Goal: Task Accomplishment & Management: Use online tool/utility

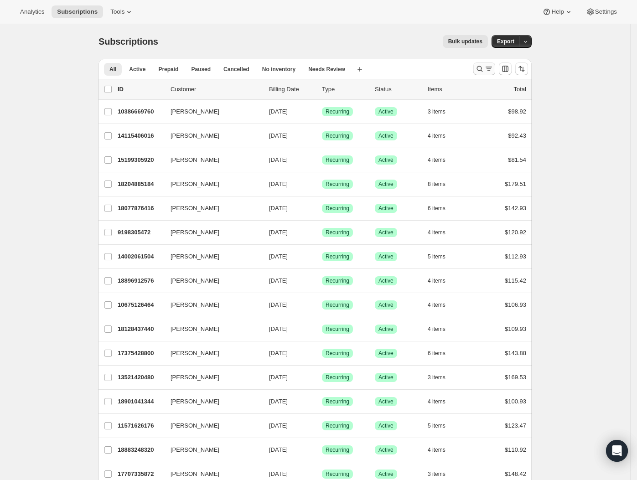
click at [484, 70] on icon "Search and filter results" at bounding box center [479, 68] width 9 height 9
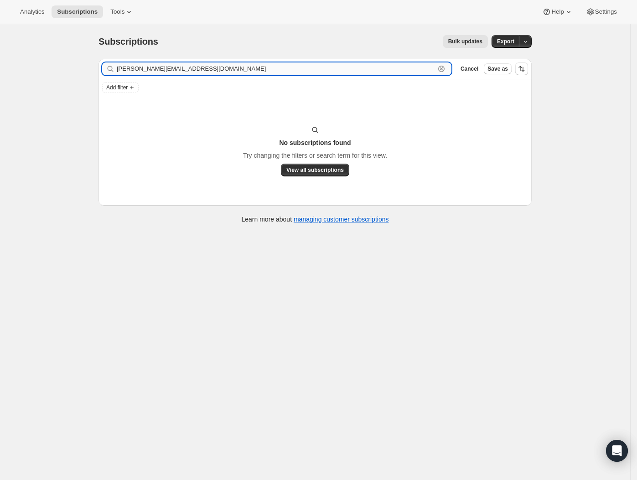
click at [159, 73] on input "[PERSON_NAME][EMAIL_ADDRESS][DOMAIN_NAME]" at bounding box center [276, 68] width 318 height 13
paste input "[PERSON_NAME].tastic"
type input "[PERSON_NAME][EMAIL_ADDRESS][DOMAIN_NAME]"
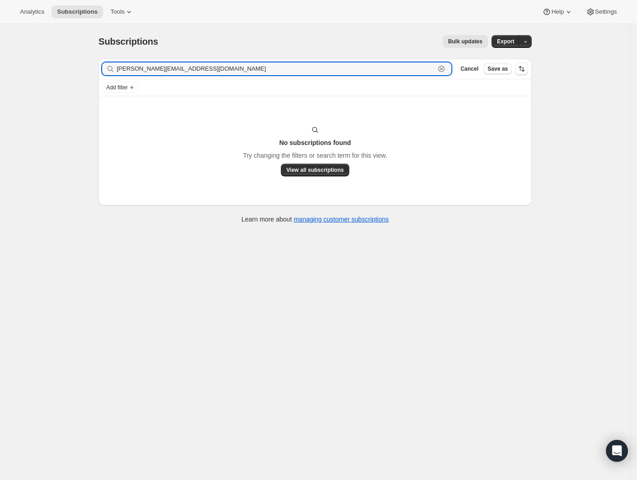
click at [441, 67] on icon "button" at bounding box center [441, 68] width 9 height 9
